Goal: Navigation & Orientation: Go to known website

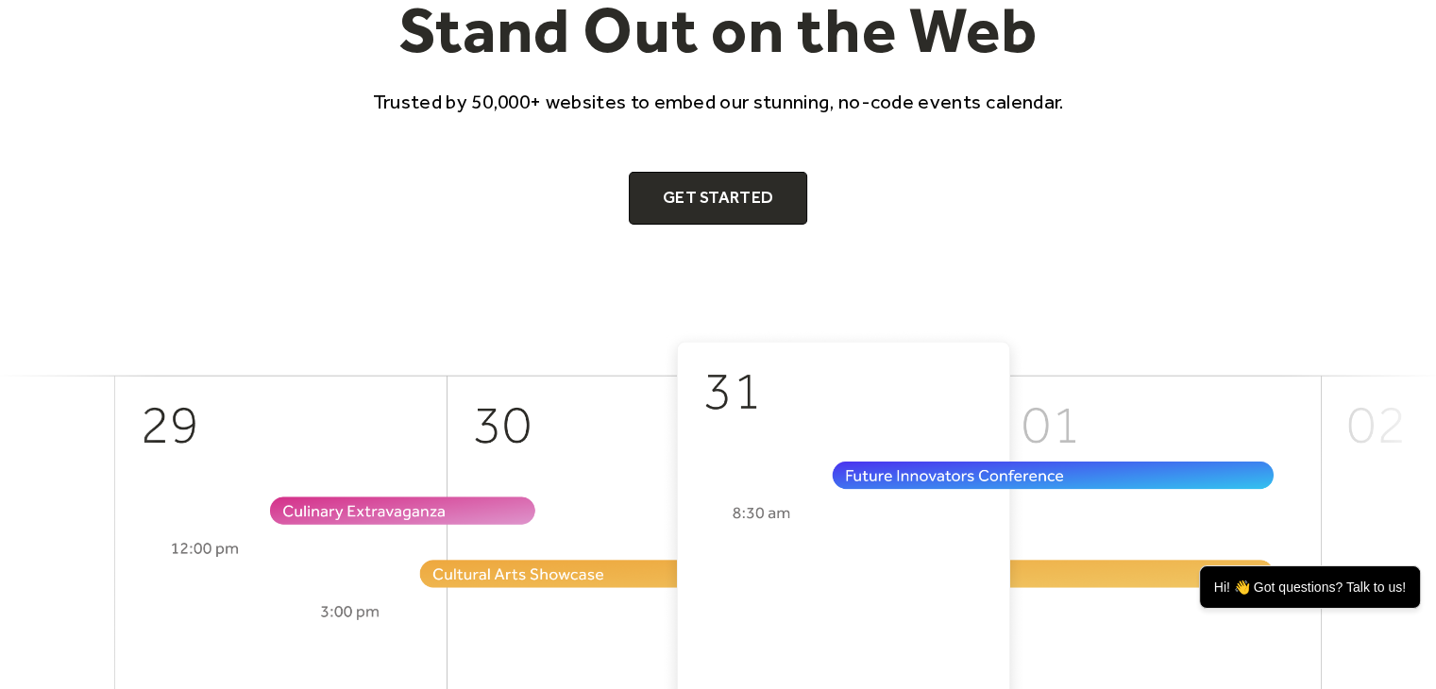
scroll to position [283, 0]
